Goal: Check status: Check status

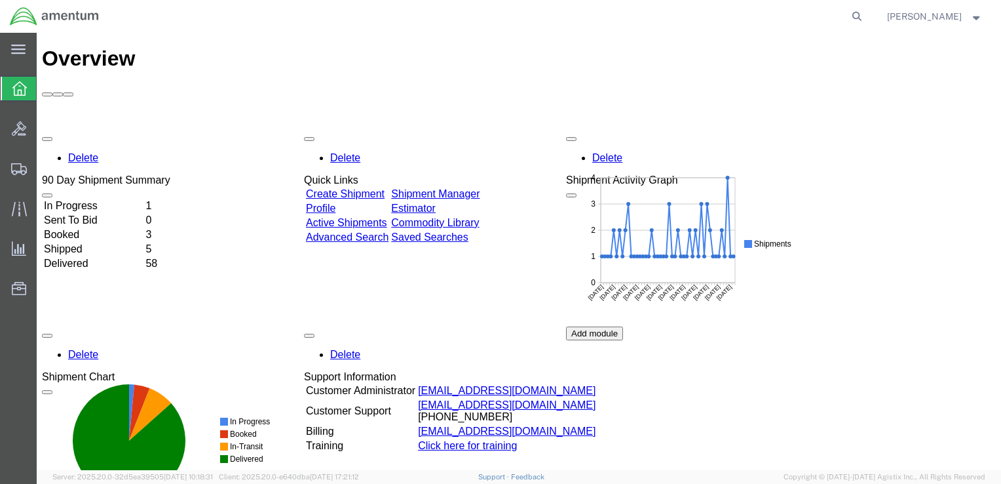
click at [97, 228] on td "Booked" at bounding box center [93, 234] width 100 height 13
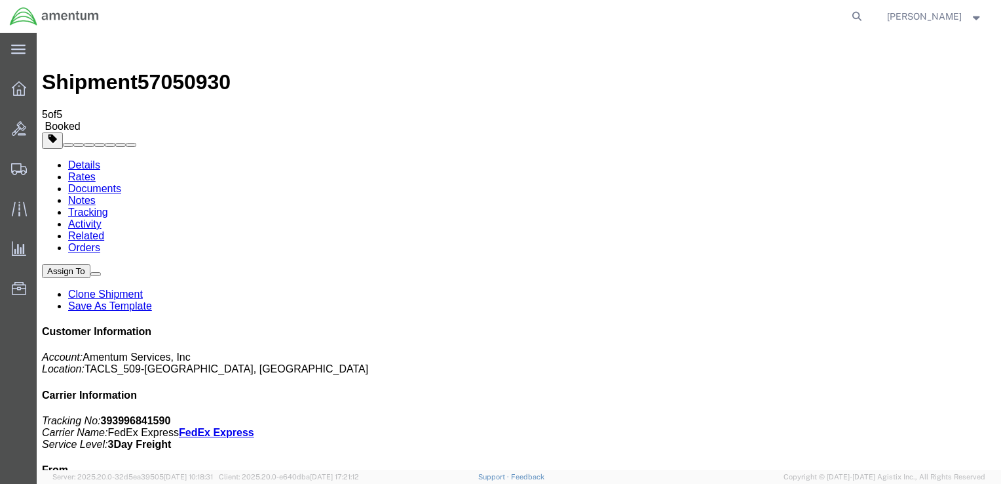
scroll to position [37, 0]
drag, startPoint x: 410, startPoint y: 184, endPoint x: 305, endPoint y: 248, distance: 123.5
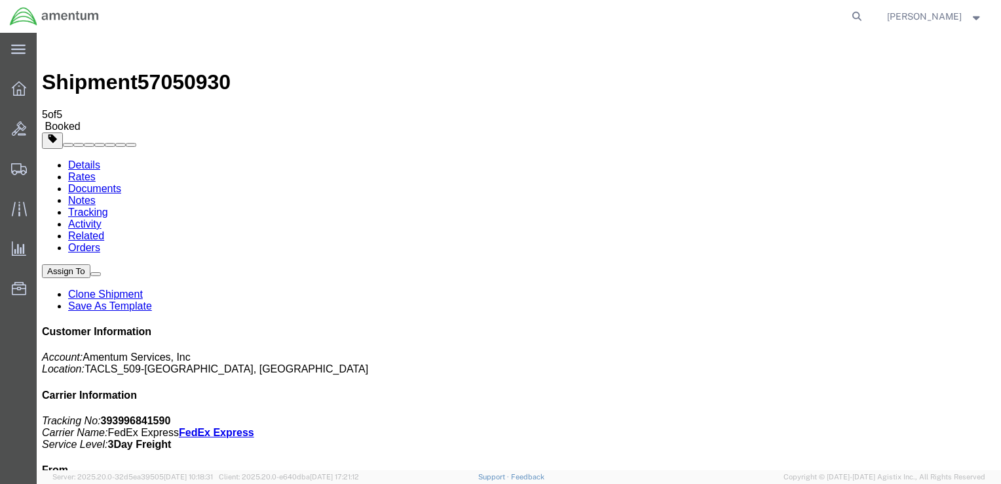
click at [56, 46] on img at bounding box center [50, 46] width 16 height 16
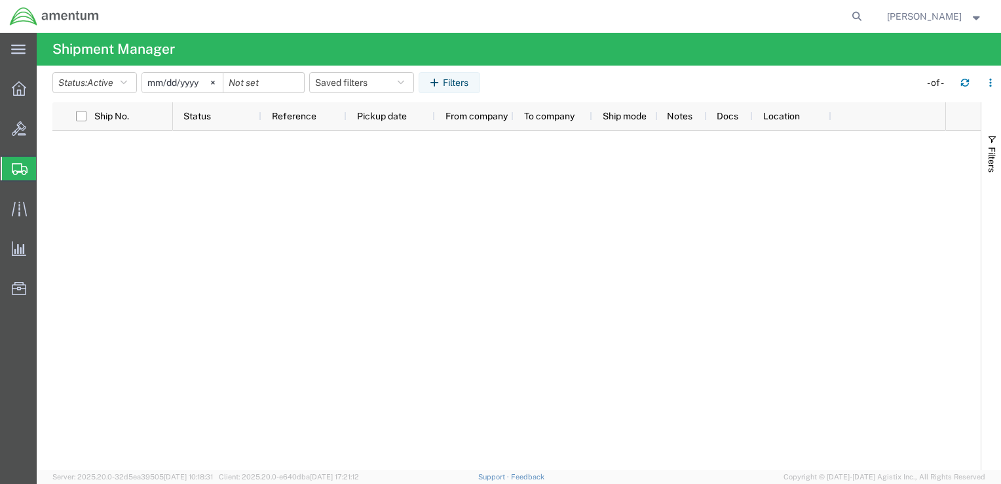
click at [0, 0] on span "Shipment Manager" at bounding box center [0, 0] width 0 height 0
click at [47, 168] on span "Shipments" at bounding box center [41, 168] width 10 height 26
click at [0, 0] on span "Shipment Manager" at bounding box center [0, 0] width 0 height 0
click at [24, 88] on icon at bounding box center [19, 88] width 14 height 14
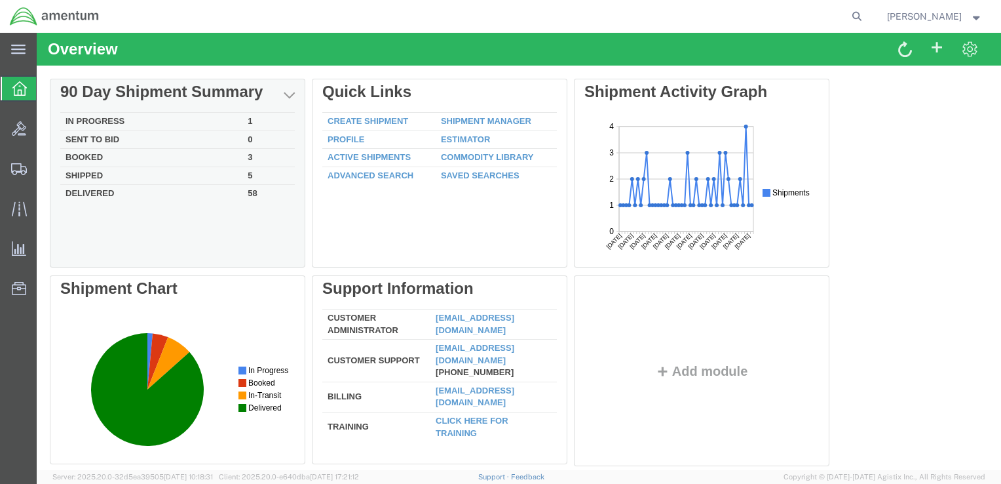
click at [97, 173] on td "Shipped" at bounding box center [151, 175] width 182 height 18
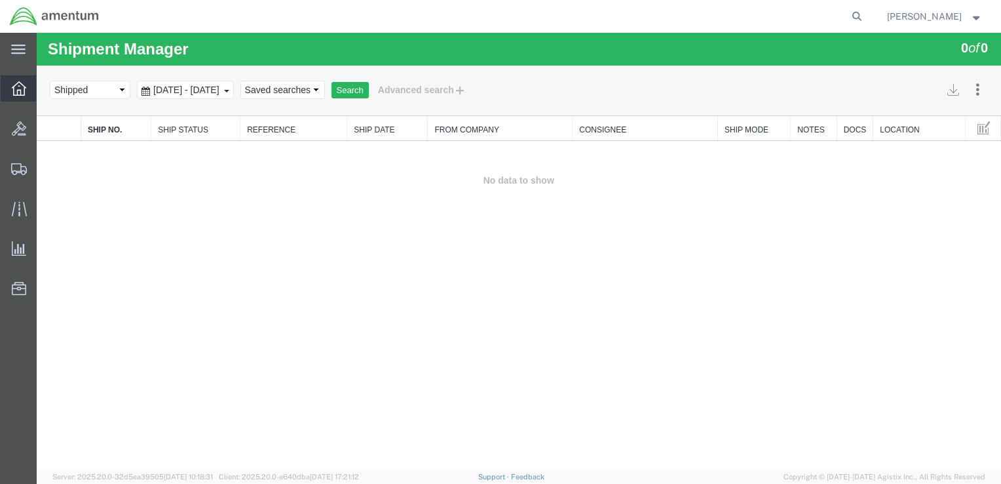
click at [24, 94] on icon at bounding box center [19, 88] width 14 height 14
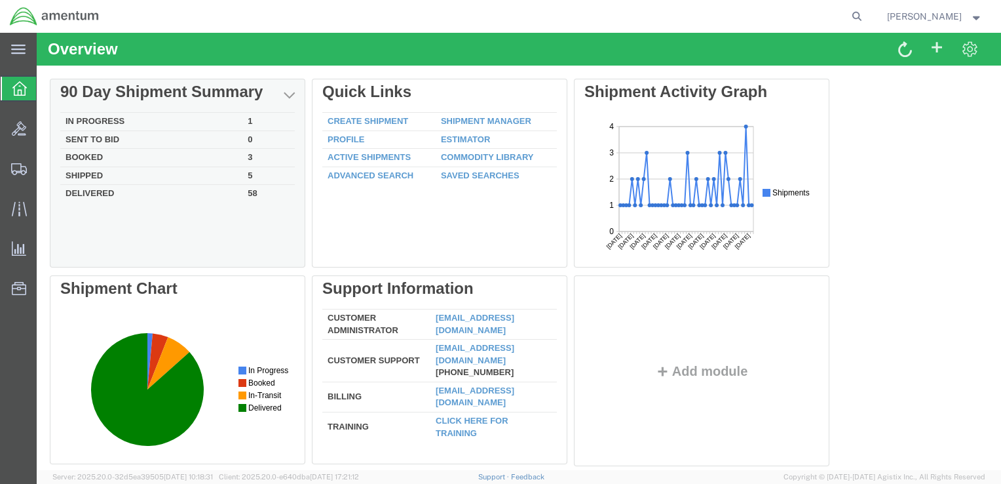
click at [91, 153] on td "Booked" at bounding box center [151, 158] width 182 height 18
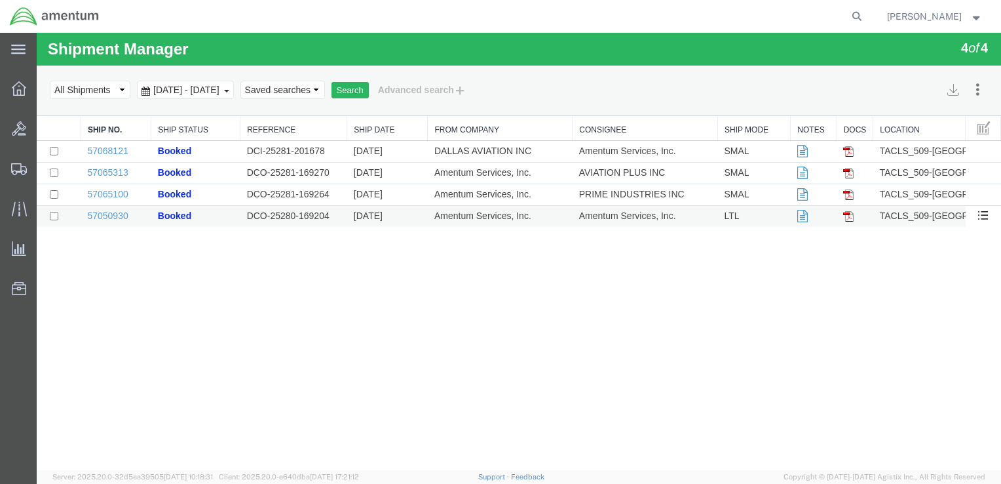
click at [853, 220] on img at bounding box center [848, 216] width 10 height 10
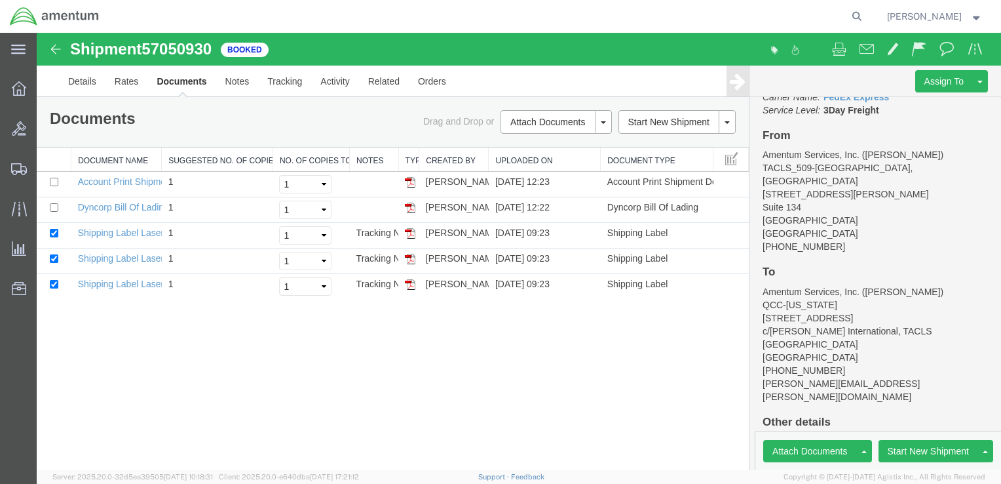
scroll to position [168, 0]
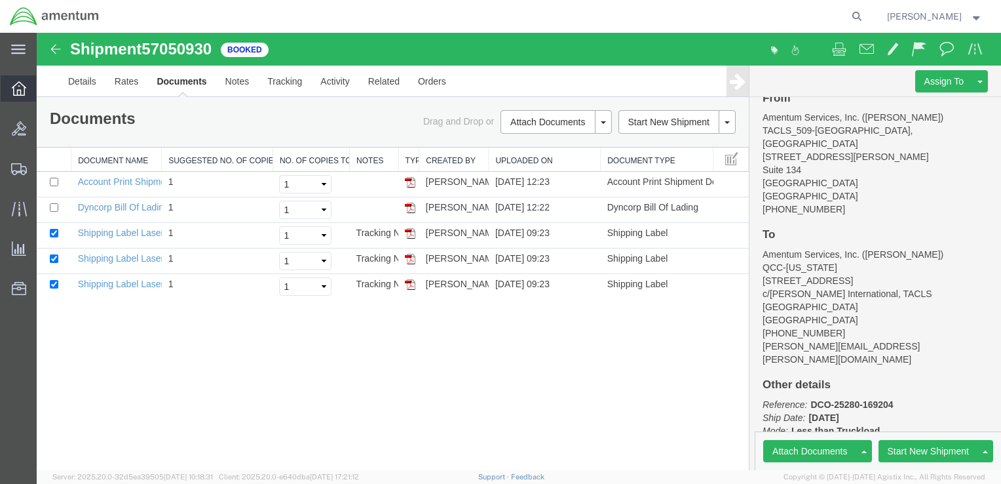
click at [7, 90] on div at bounding box center [19, 88] width 37 height 26
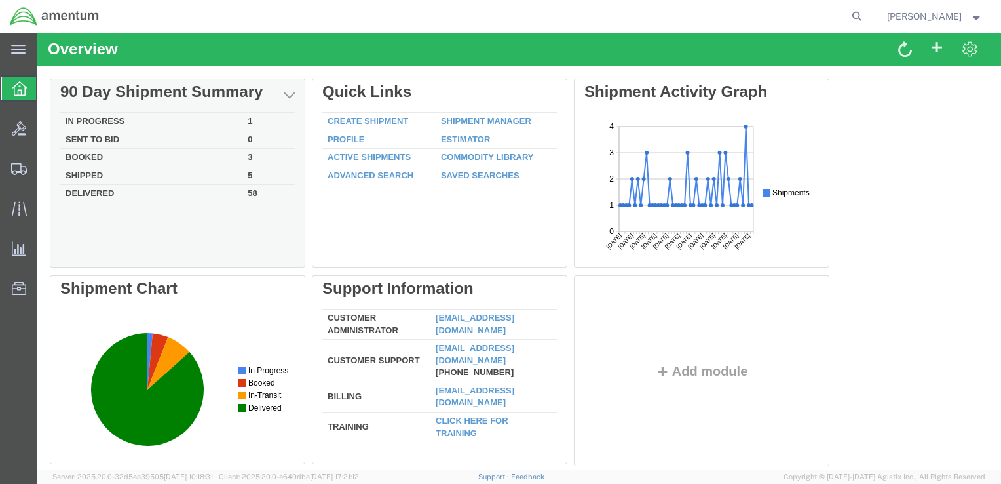
click at [86, 155] on td "Booked" at bounding box center [151, 158] width 182 height 18
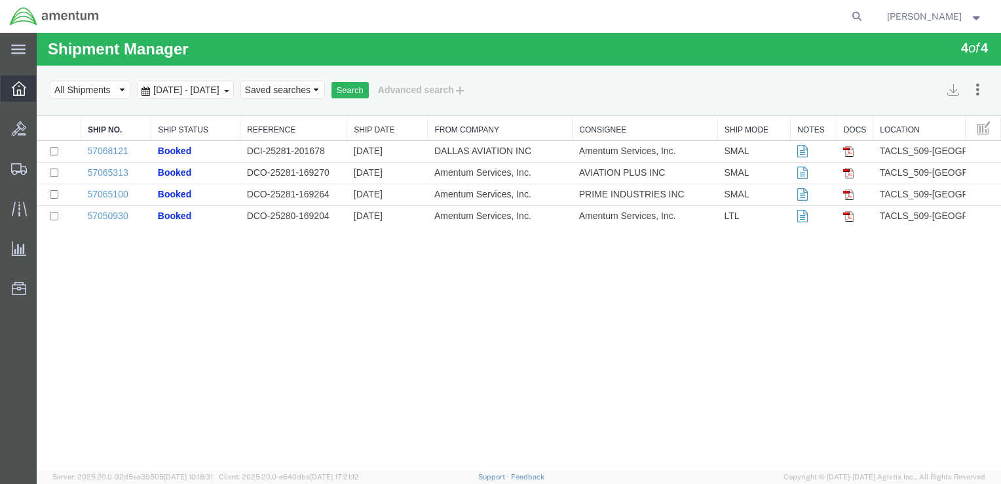
click at [24, 90] on icon at bounding box center [19, 88] width 14 height 14
